Goal: Information Seeking & Learning: Learn about a topic

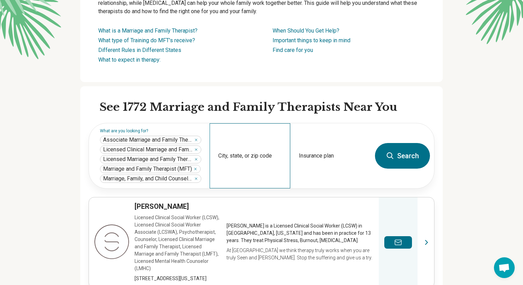
scroll to position [121, 0]
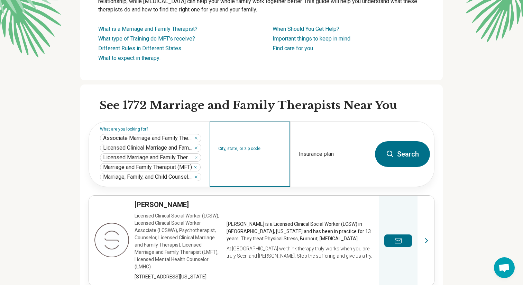
click at [250, 157] on input "City, state, or zip code" at bounding box center [250, 158] width 64 height 8
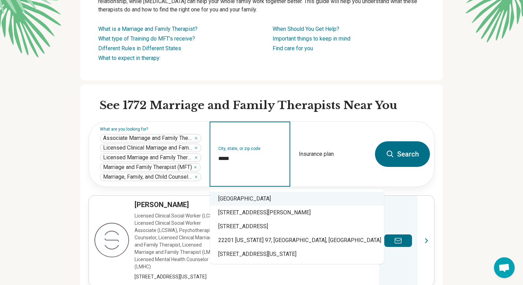
click at [253, 201] on div "Arlington, VA 22201" at bounding box center [297, 199] width 174 height 14
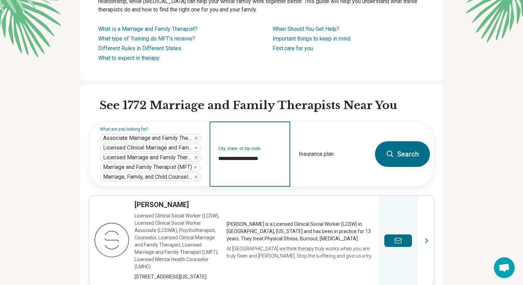
type input "**********"
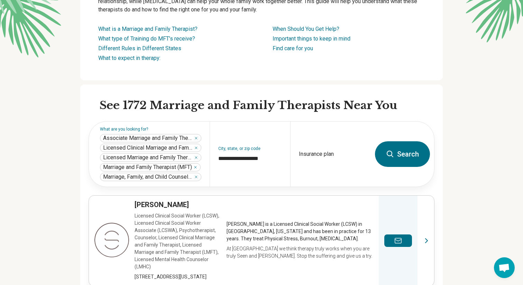
click at [385, 157] on button "Search" at bounding box center [402, 154] width 55 height 26
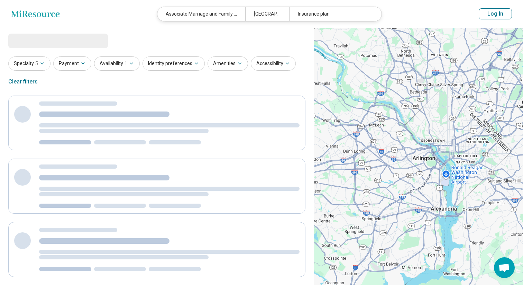
select select "***"
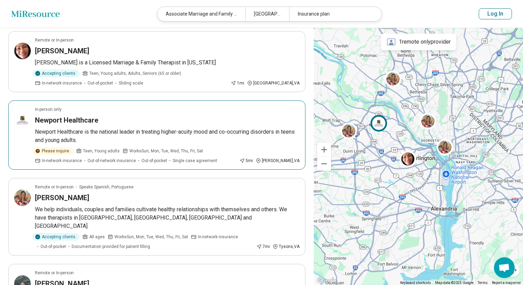
scroll to position [139, 0]
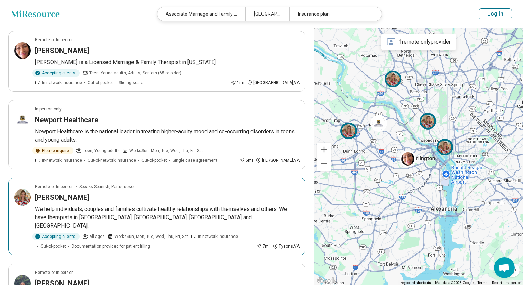
click at [88, 207] on p "We help individuals, couples and families cultivate healthy relationships with …" at bounding box center [167, 217] width 265 height 25
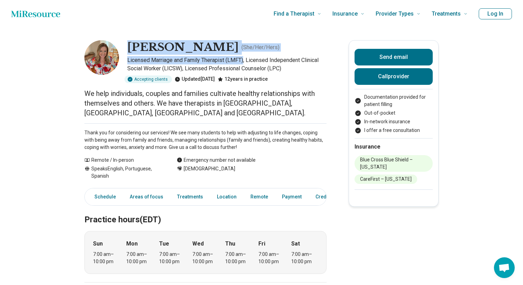
drag, startPoint x: 128, startPoint y: 46, endPoint x: 245, endPoint y: 59, distance: 117.6
click at [245, 59] on div "[PERSON_NAME] ( She/Her/Hers ) Licensed Marriage and Family Therapist (LMFT), L…" at bounding box center [205, 61] width 242 height 43
copy div "[PERSON_NAME] ( She/Her/Hers ) Licensed Marriage and Family Therapist (LMFT)"
